Goal: Find specific page/section: Find specific page/section

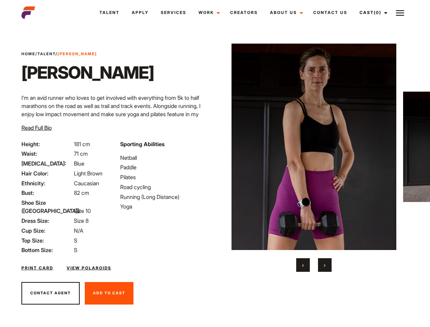
click at [372, 13] on link "Cast (0)" at bounding box center [372, 12] width 38 height 18
click at [400, 13] on img at bounding box center [400, 13] width 8 height 8
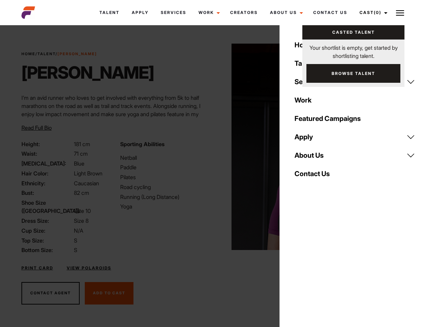
click at [314, 158] on img at bounding box center [314, 147] width 165 height 206
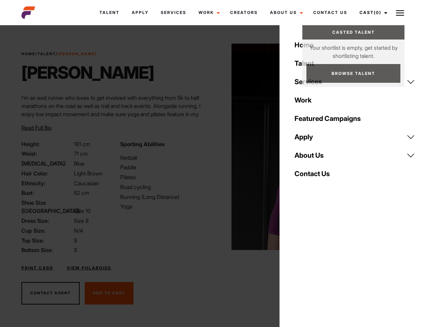
click at [215, 147] on div "Sporting Abilities Netball Paddle Pilates Road cycling Running (Long Distance) …" at bounding box center [165, 197] width 99 height 114
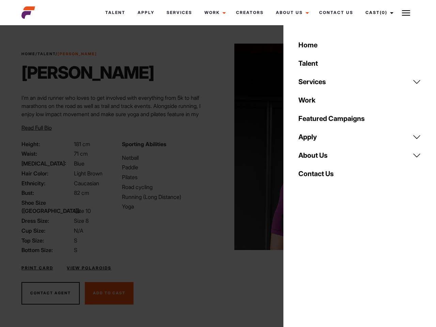
click at [303, 265] on div "Home Talent Services Talent Casting Photography Videography Creative Hair and M…" at bounding box center [359, 163] width 153 height 327
click at [325, 265] on div "Home Talent Services Talent Casting Photography Videography Creative Hair and M…" at bounding box center [359, 163] width 153 height 327
